Goal: Task Accomplishment & Management: Use online tool/utility

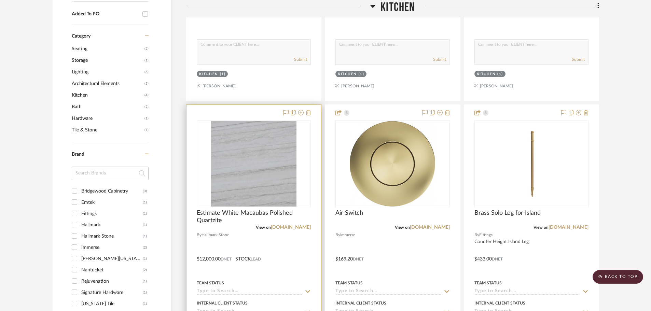
scroll to position [436, 0]
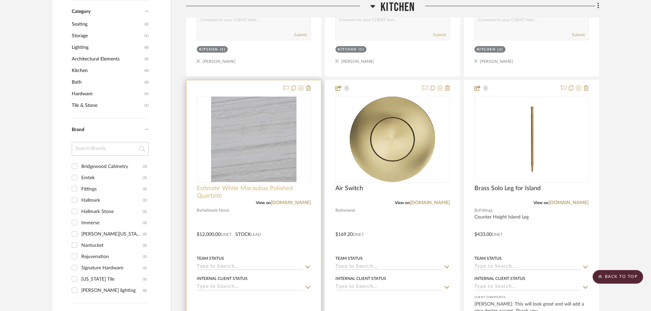
click at [235, 192] on span "Estimate White Macaubas Polished Quartzite" at bounding box center [254, 192] width 114 height 15
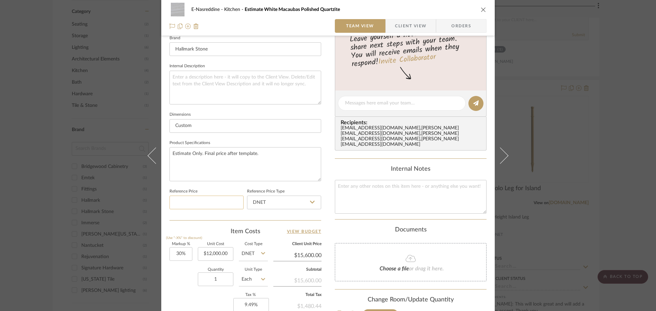
scroll to position [308, 0]
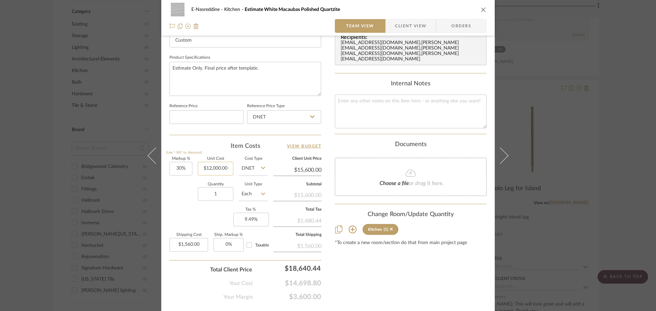
type input "12000.00"
type input "12000."
type input "$0.00"
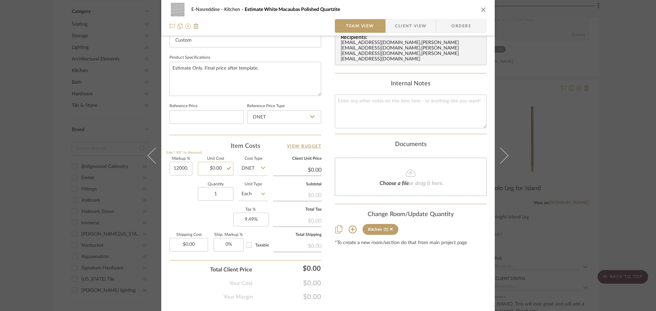
type input "30%"
type input "$12,597.00"
click at [177, 191] on div "Quantity 1 Unit Type Each" at bounding box center [218, 195] width 98 height 24
type input "$16,376.10"
type input "$1,637.61"
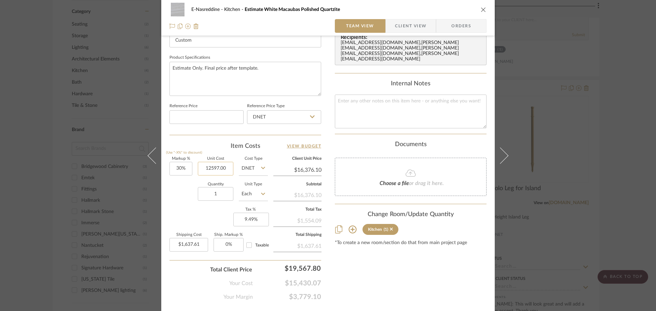
click at [217, 166] on input "12597.00" at bounding box center [216, 169] width 36 height 14
type input "$13,000.00"
click at [391, 267] on div "Content here copies to Client View - confirm visibility there. Show in Client D…" at bounding box center [411, 20] width 152 height 562
type input "$16,900.00"
click at [188, 244] on input "1690.00" at bounding box center [188, 245] width 39 height 14
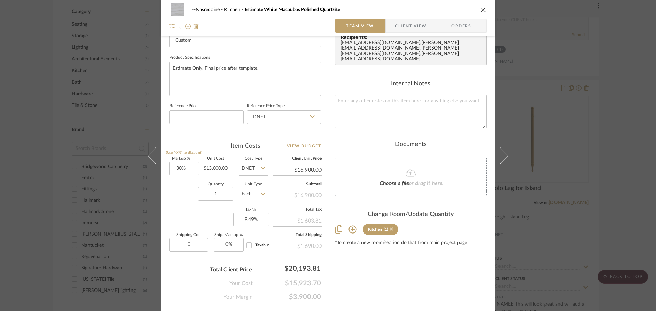
type input "$0.00"
click at [186, 204] on div "Quantity 1 Unit Type Each" at bounding box center [218, 195] width 98 height 24
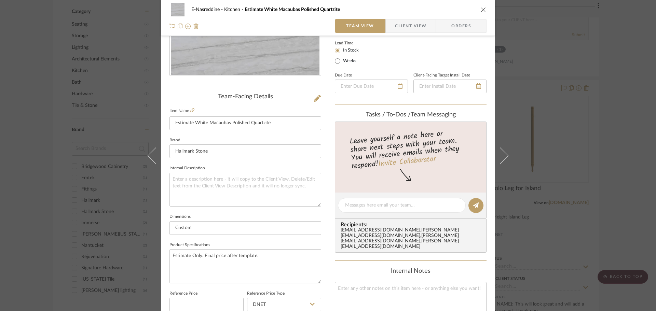
scroll to position [0, 0]
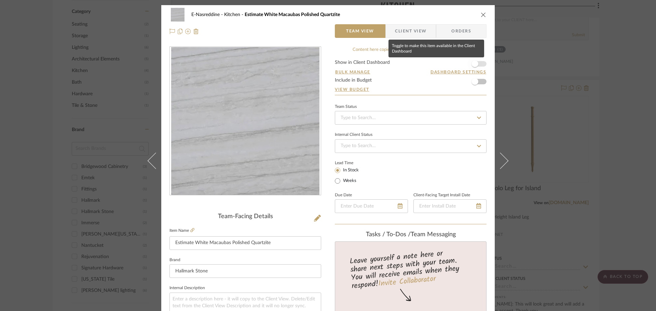
click at [479, 63] on span "button" at bounding box center [474, 63] width 15 height 15
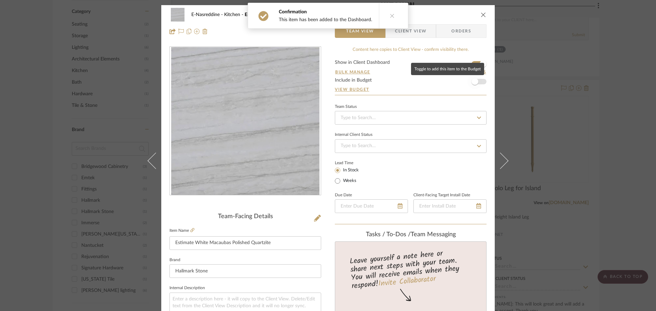
click at [479, 80] on span "button" at bounding box center [474, 81] width 15 height 15
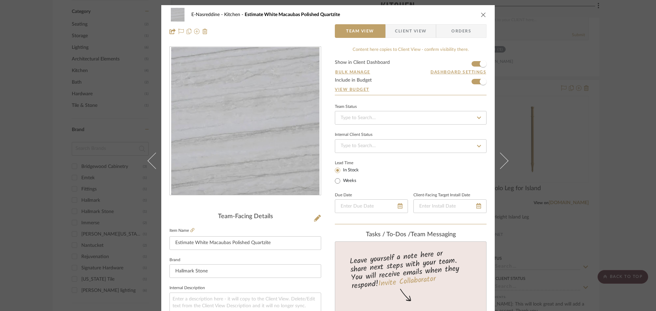
click at [481, 15] on icon "close" at bounding box center [483, 14] width 5 height 5
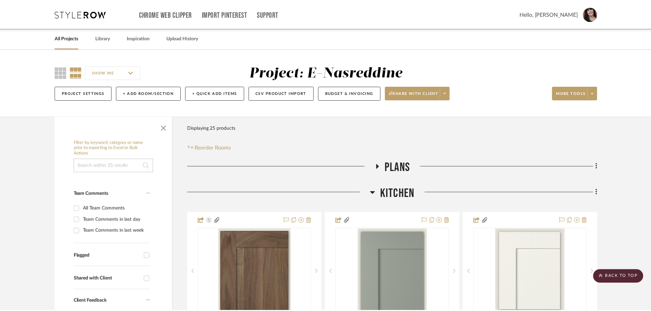
scroll to position [436, 0]
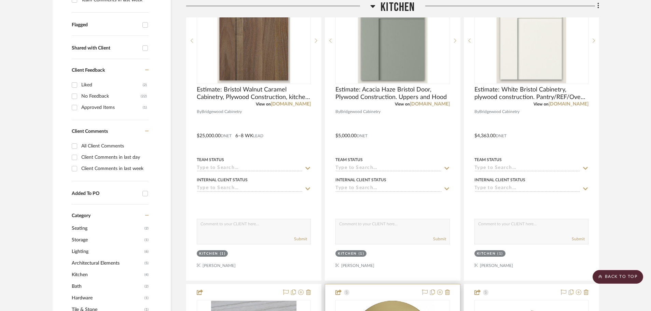
scroll to position [128, 0]
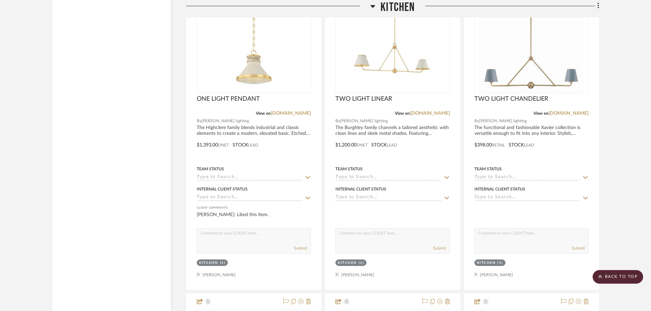
scroll to position [1435, 0]
